Goal: Find specific page/section: Find specific page/section

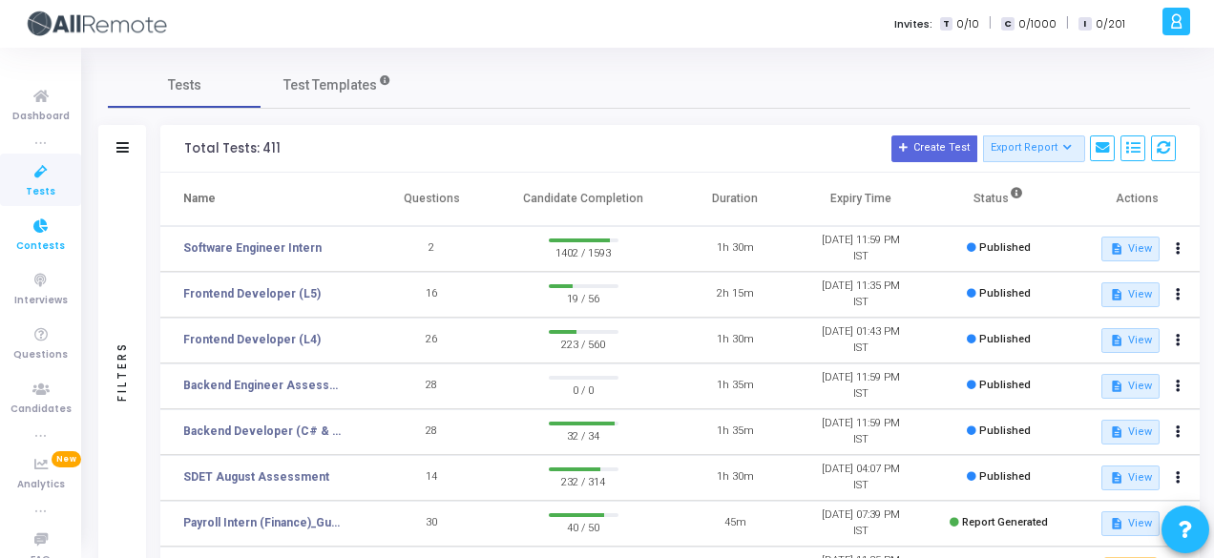
click at [38, 243] on span "Contests" at bounding box center [40, 247] width 49 height 16
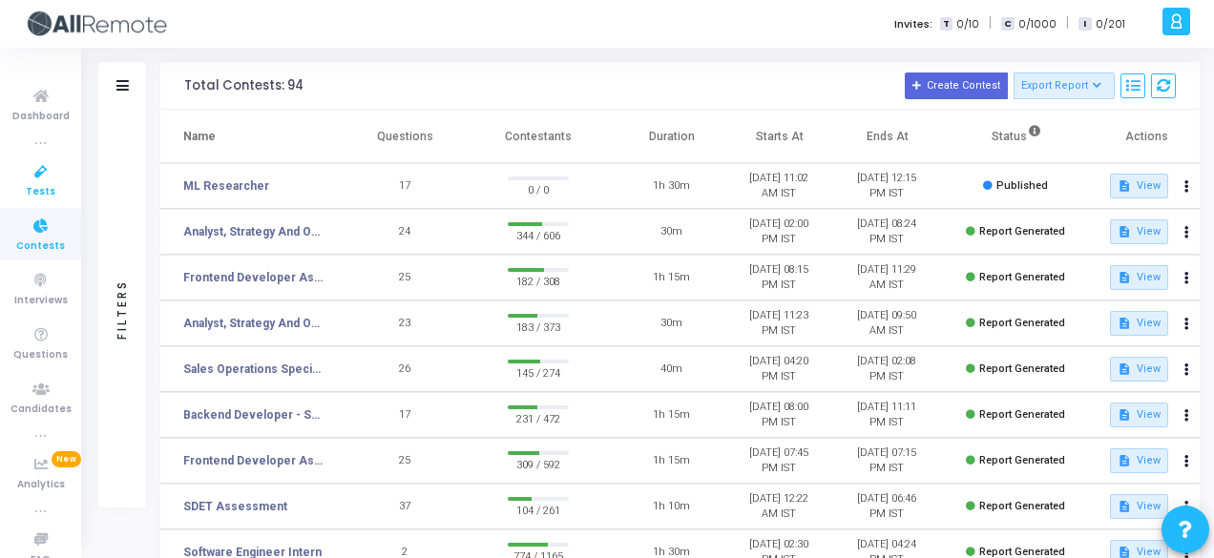
click at [44, 180] on icon at bounding box center [41, 172] width 40 height 24
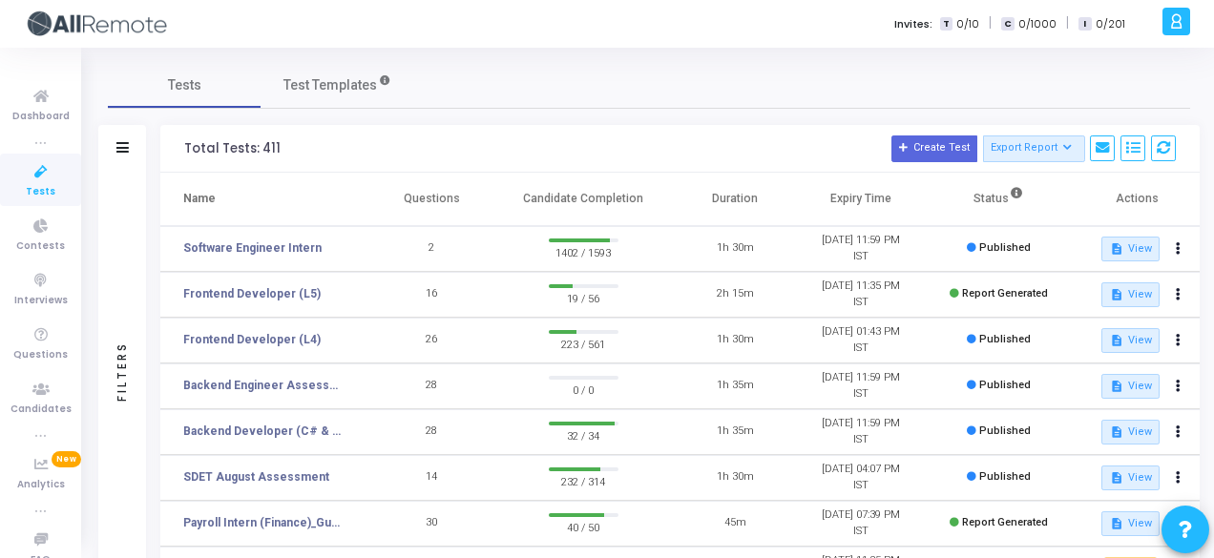
scroll to position [456, 0]
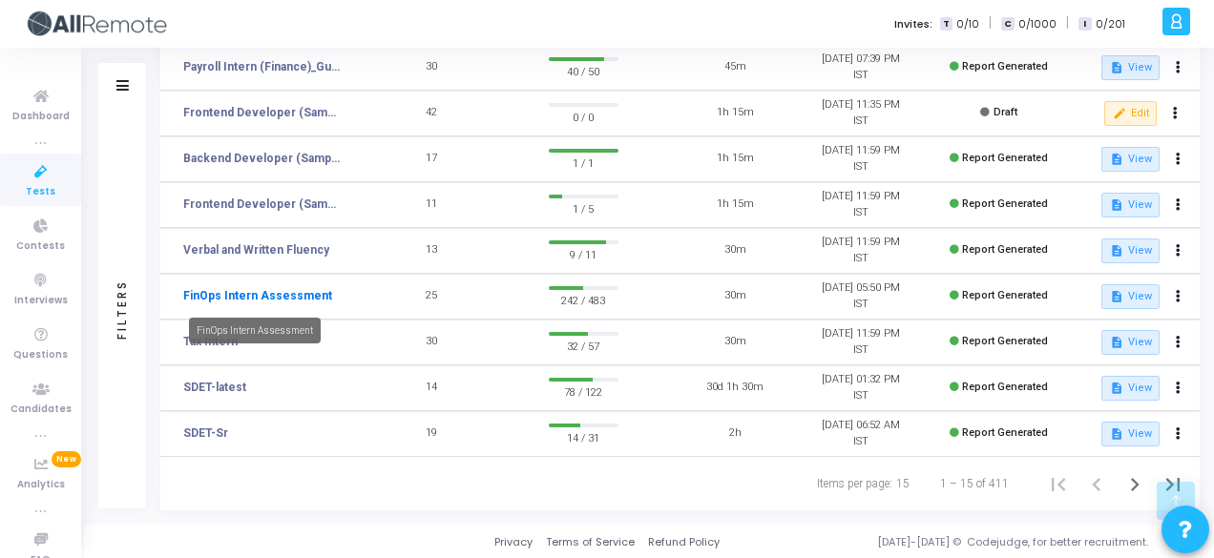
click at [293, 295] on link "FinOps Intern Assessment" at bounding box center [257, 295] width 149 height 17
